Goal: Information Seeking & Learning: Learn about a topic

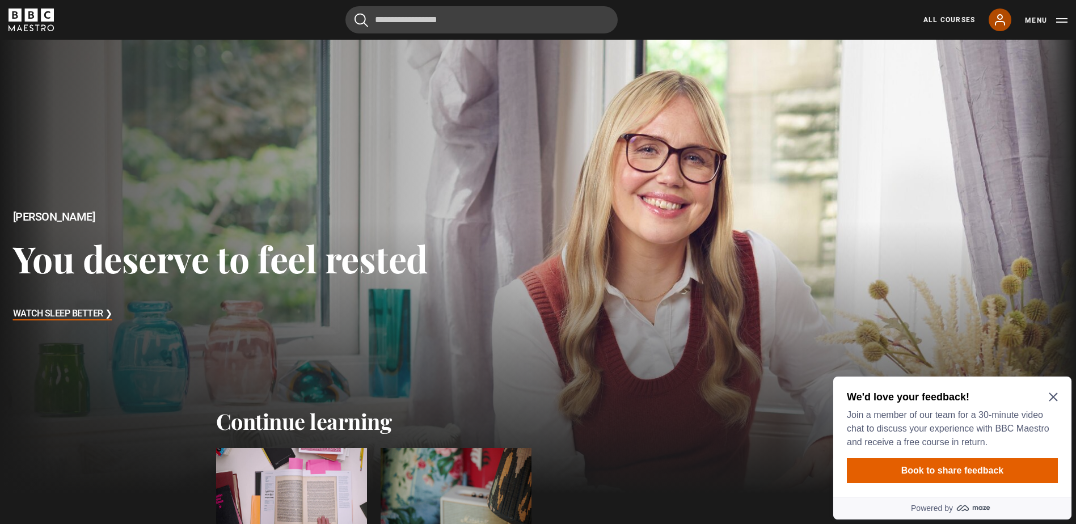
click at [1003, 22] on icon at bounding box center [999, 20] width 9 height 10
click at [1000, 16] on icon at bounding box center [1000, 20] width 14 height 14
click at [1054, 396] on icon "Close Maze Prompt" at bounding box center [1052, 397] width 9 height 9
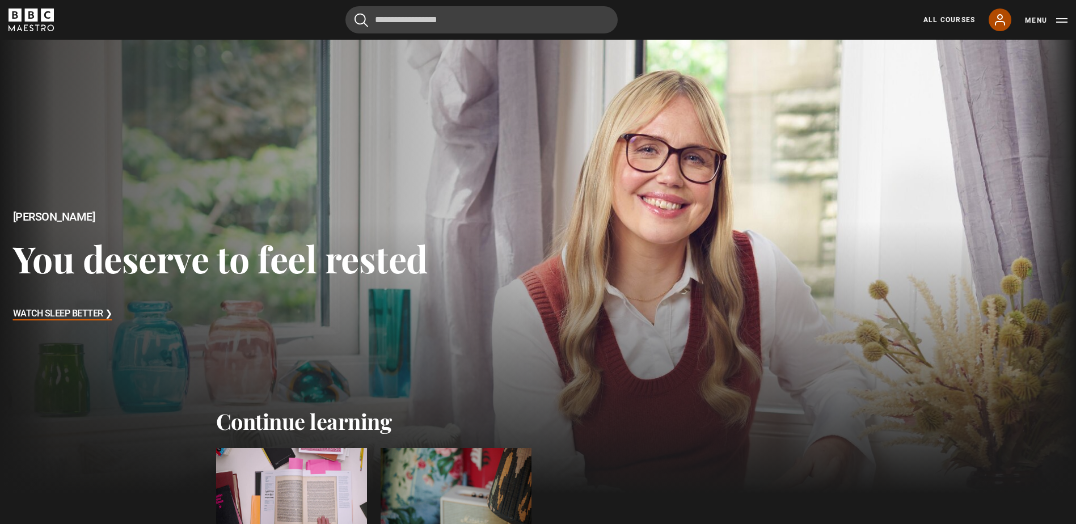
click at [999, 19] on icon at bounding box center [999, 20] width 9 height 10
click at [1034, 19] on button "Menu" at bounding box center [1046, 20] width 43 height 11
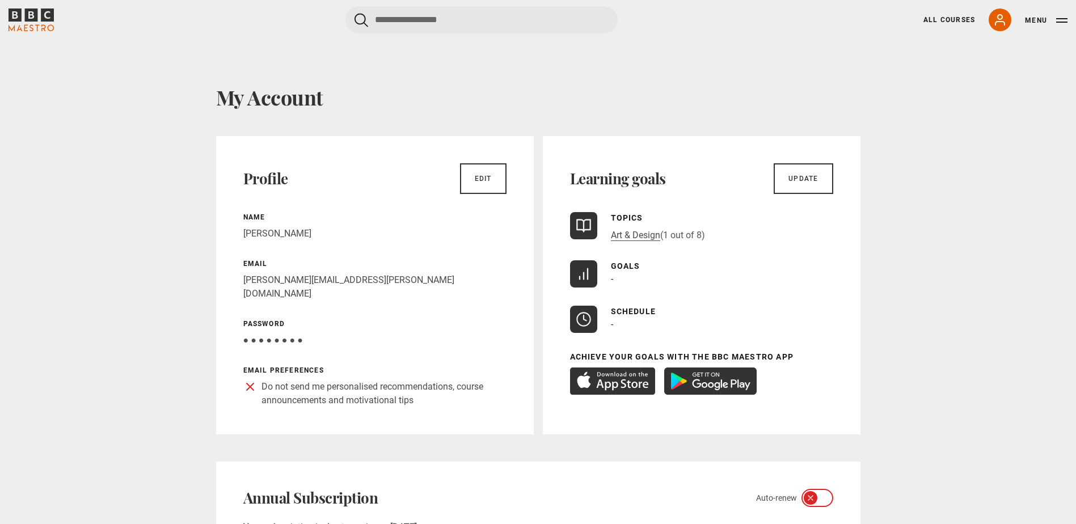
click at [23, 22] on icon "BBC Maestro" at bounding box center [31, 20] width 45 height 23
click at [22, 16] on icon "BBC Maestro" at bounding box center [31, 20] width 45 height 23
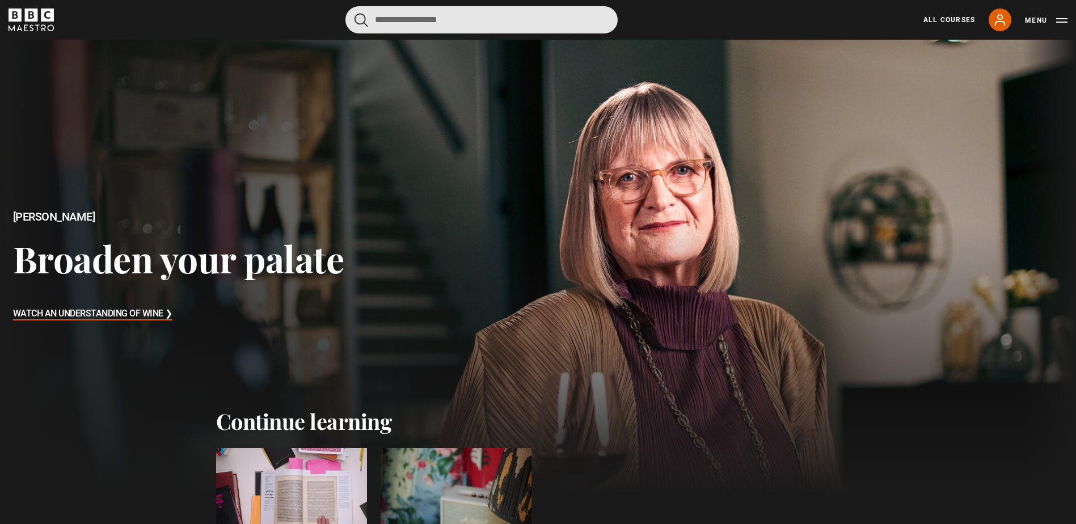
click at [393, 23] on input "Search" at bounding box center [481, 19] width 272 height 27
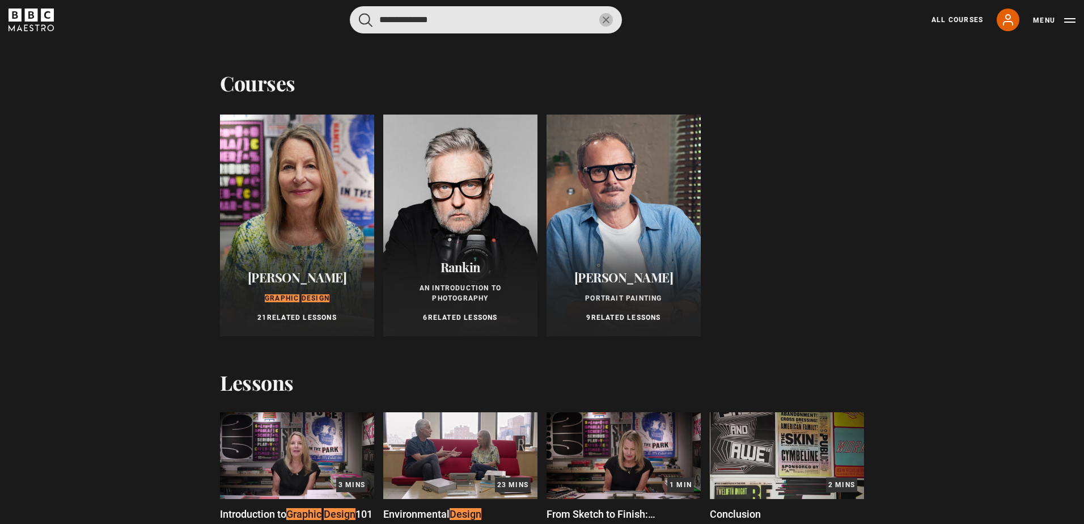
type input "**********"
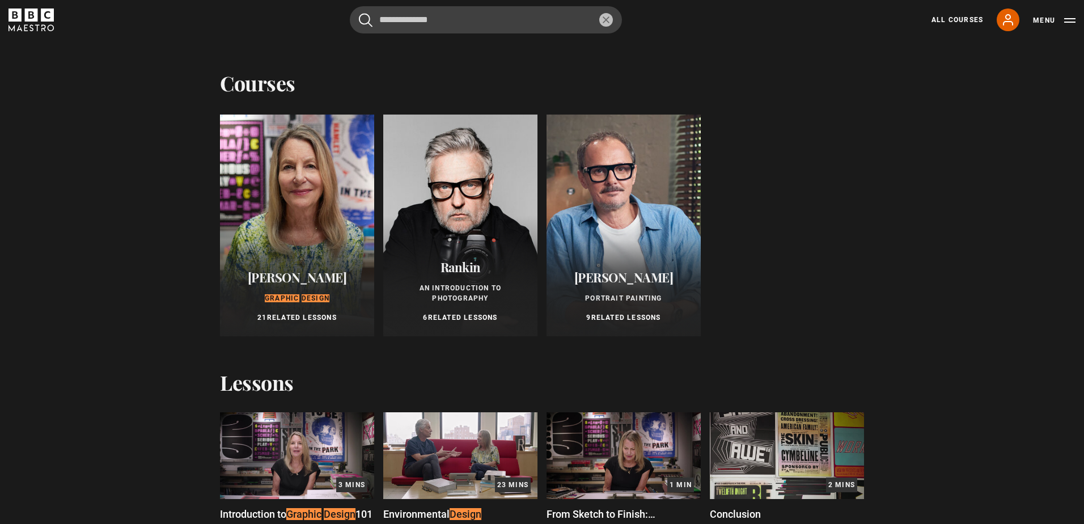
click at [283, 302] on p "Graphic Design" at bounding box center [297, 298] width 127 height 10
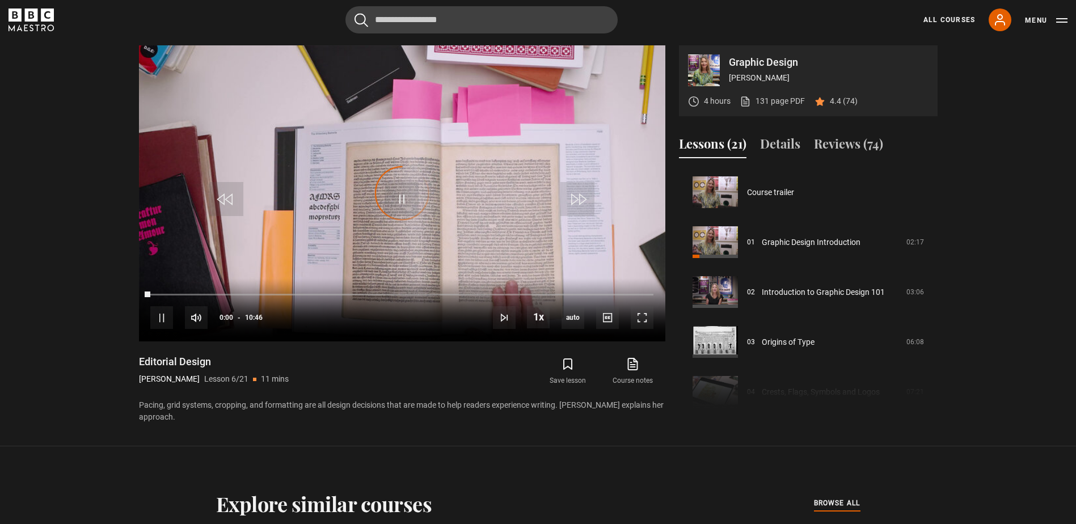
scroll to position [249, 0]
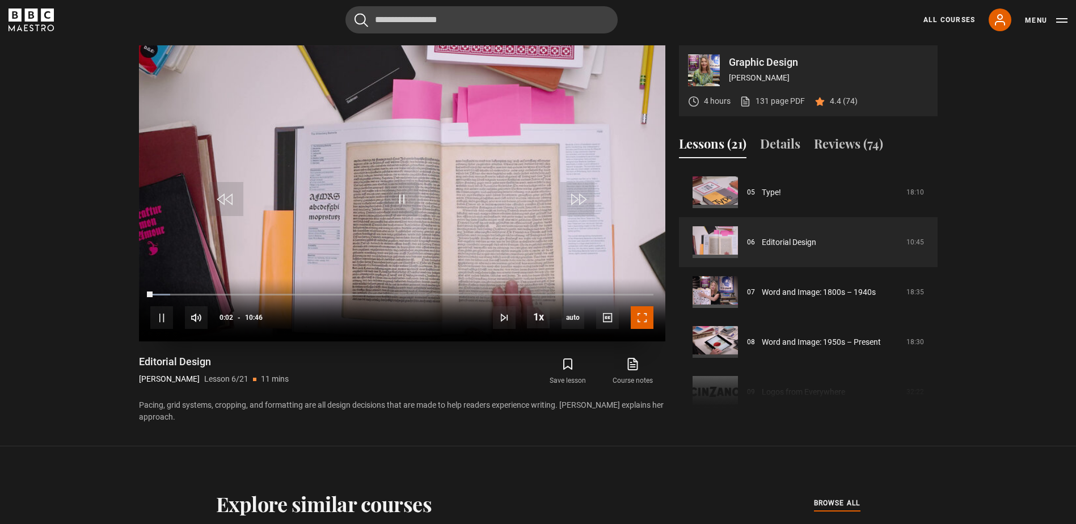
click at [644, 315] on span "Video Player" at bounding box center [642, 317] width 23 height 23
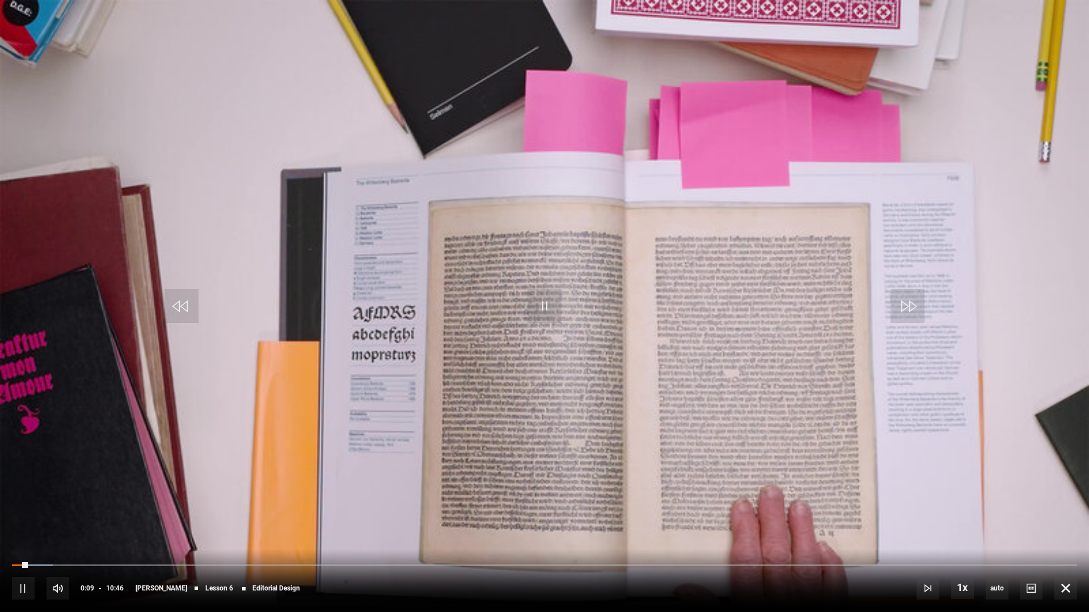
click at [11, 523] on div "10s Skip Back 10 seconds Pause 10s Skip Forward 10 seconds Loaded : 3.87% 00:00…" at bounding box center [544, 580] width 1089 height 63
click at [12, 523] on div "Loaded : 3.87% 00:00 00:10" at bounding box center [544, 565] width 1065 height 3
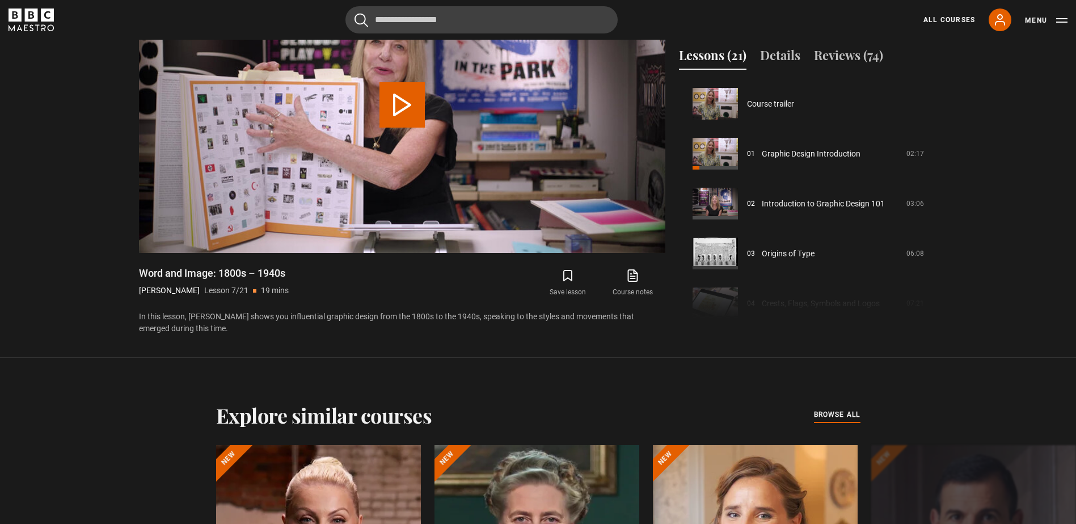
scroll to position [299, 0]
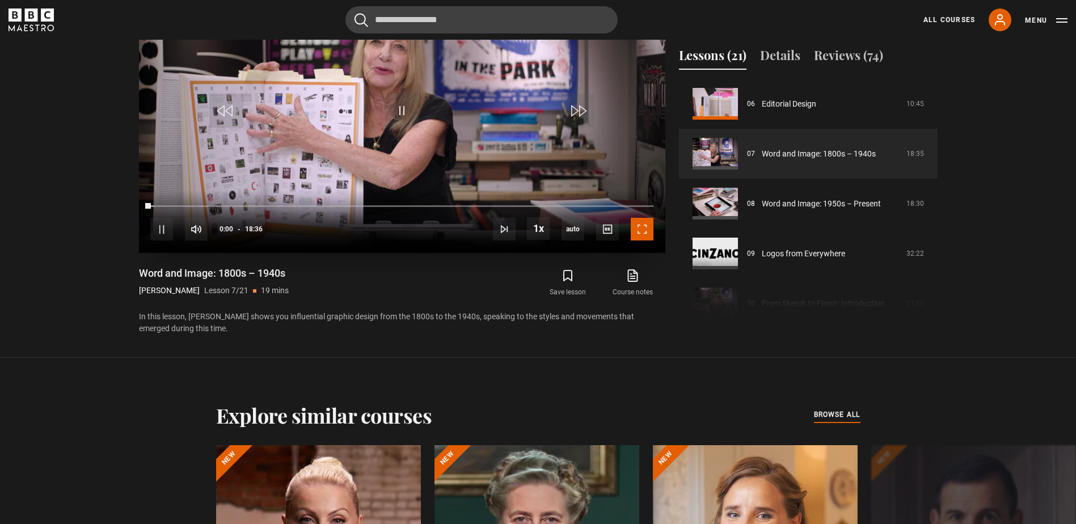
click at [641, 230] on span "Video Player" at bounding box center [642, 229] width 23 height 23
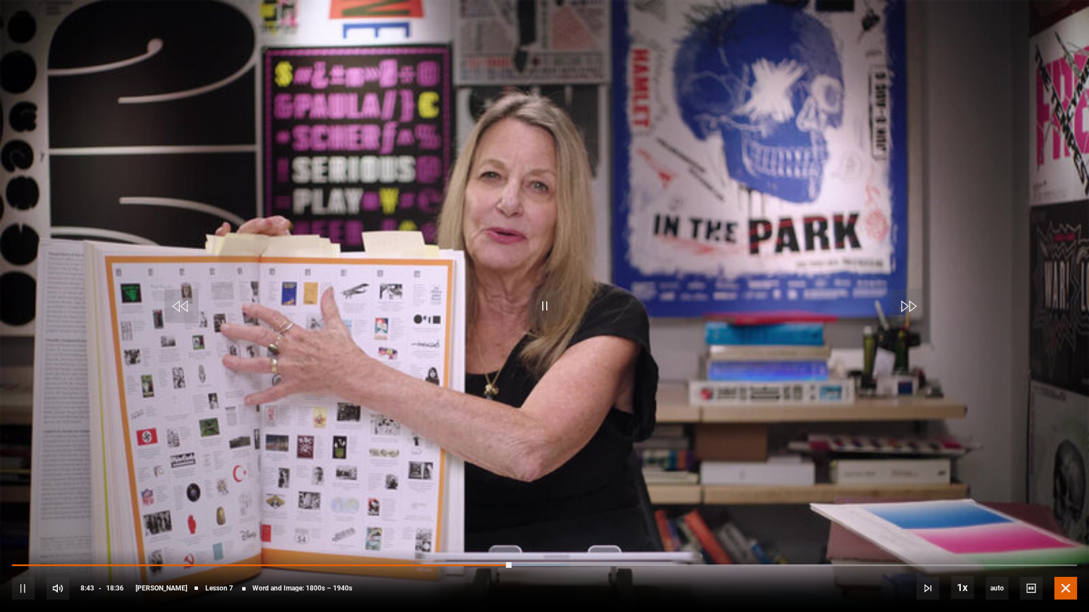
click at [1065, 523] on span "Video Player" at bounding box center [1065, 588] width 23 height 23
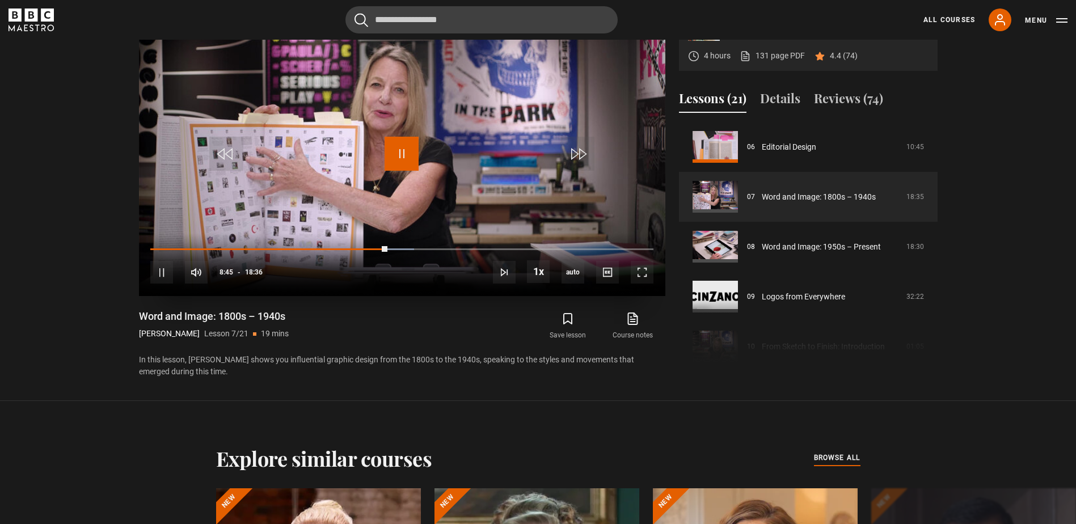
click at [398, 155] on span "Video Player" at bounding box center [401, 154] width 34 height 34
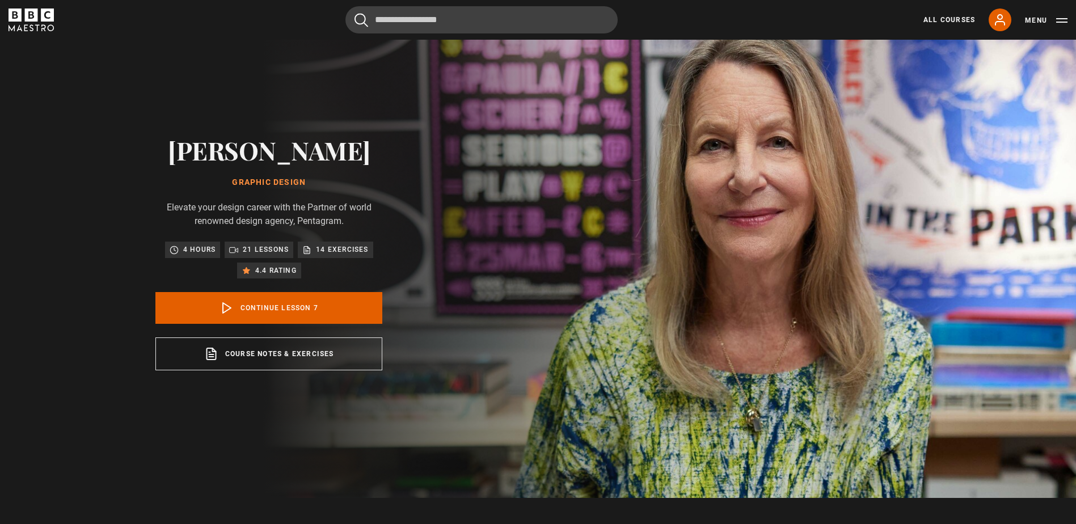
scroll to position [0, 0]
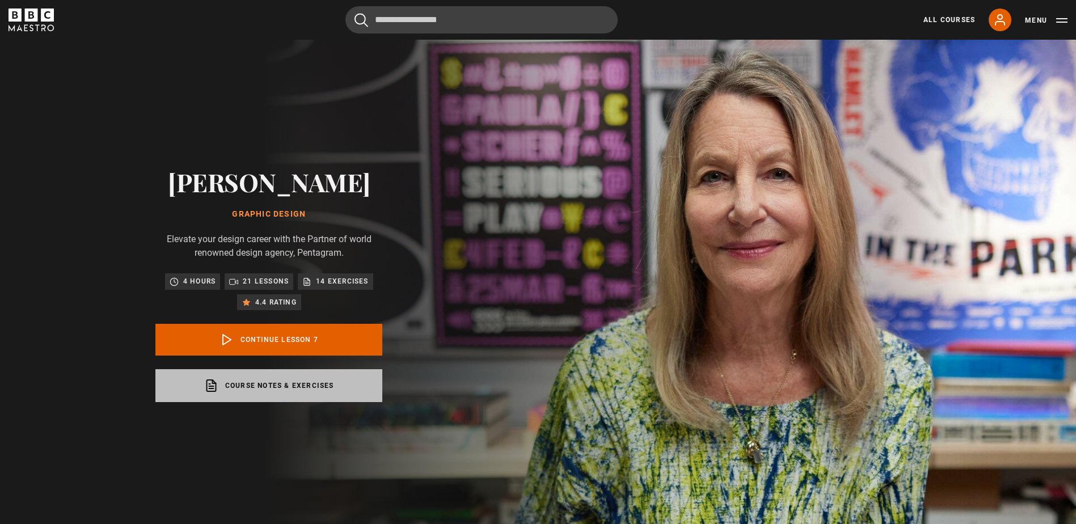
click at [276, 392] on link "Course notes & exercises opens in a new tab" at bounding box center [268, 385] width 227 height 33
